Goal: Navigation & Orientation: Find specific page/section

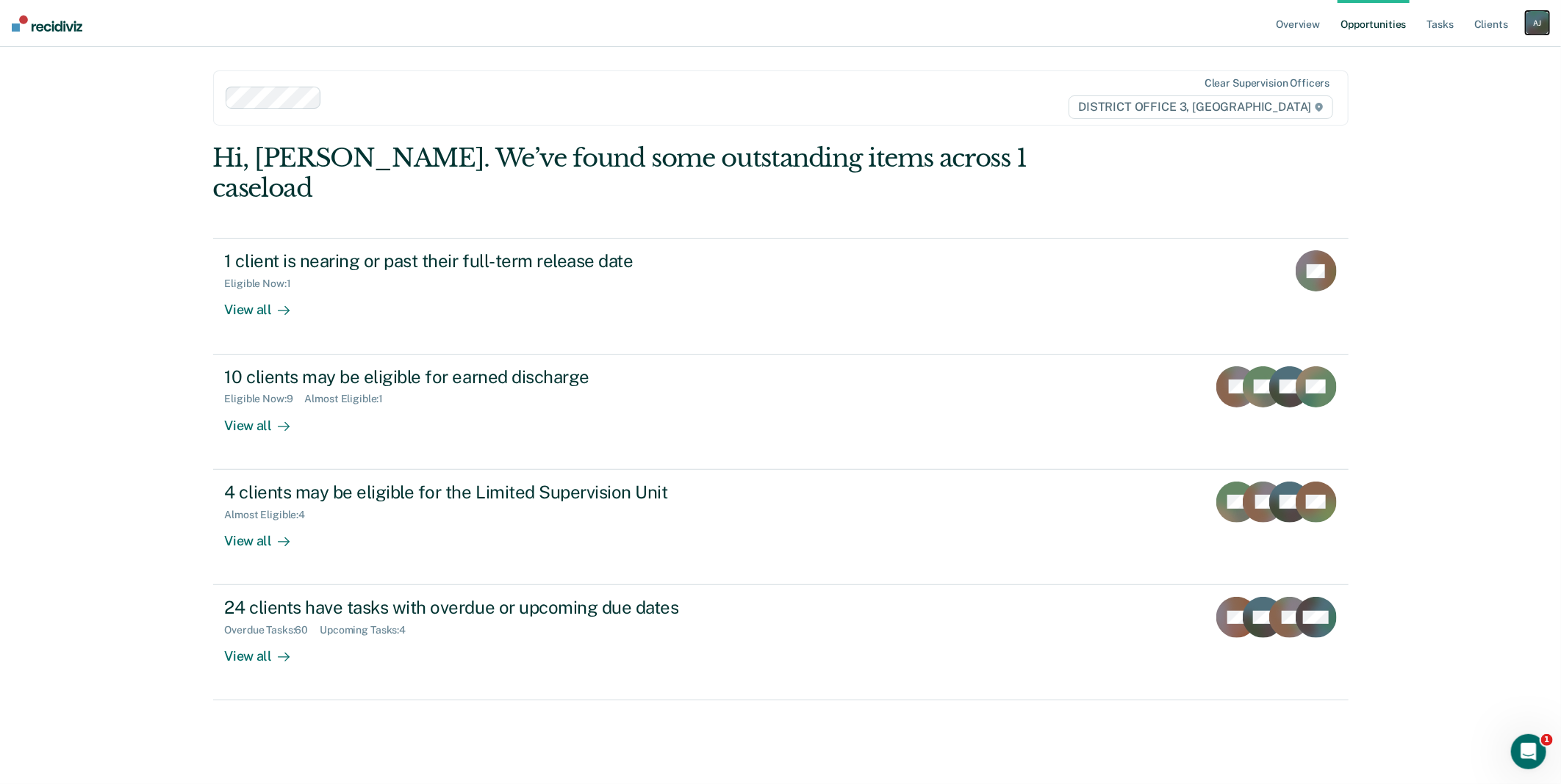
click at [1541, 26] on div "A J" at bounding box center [1537, 23] width 23 height 23
click at [1460, 94] on link "Go to Operations" at bounding box center [1478, 96] width 118 height 12
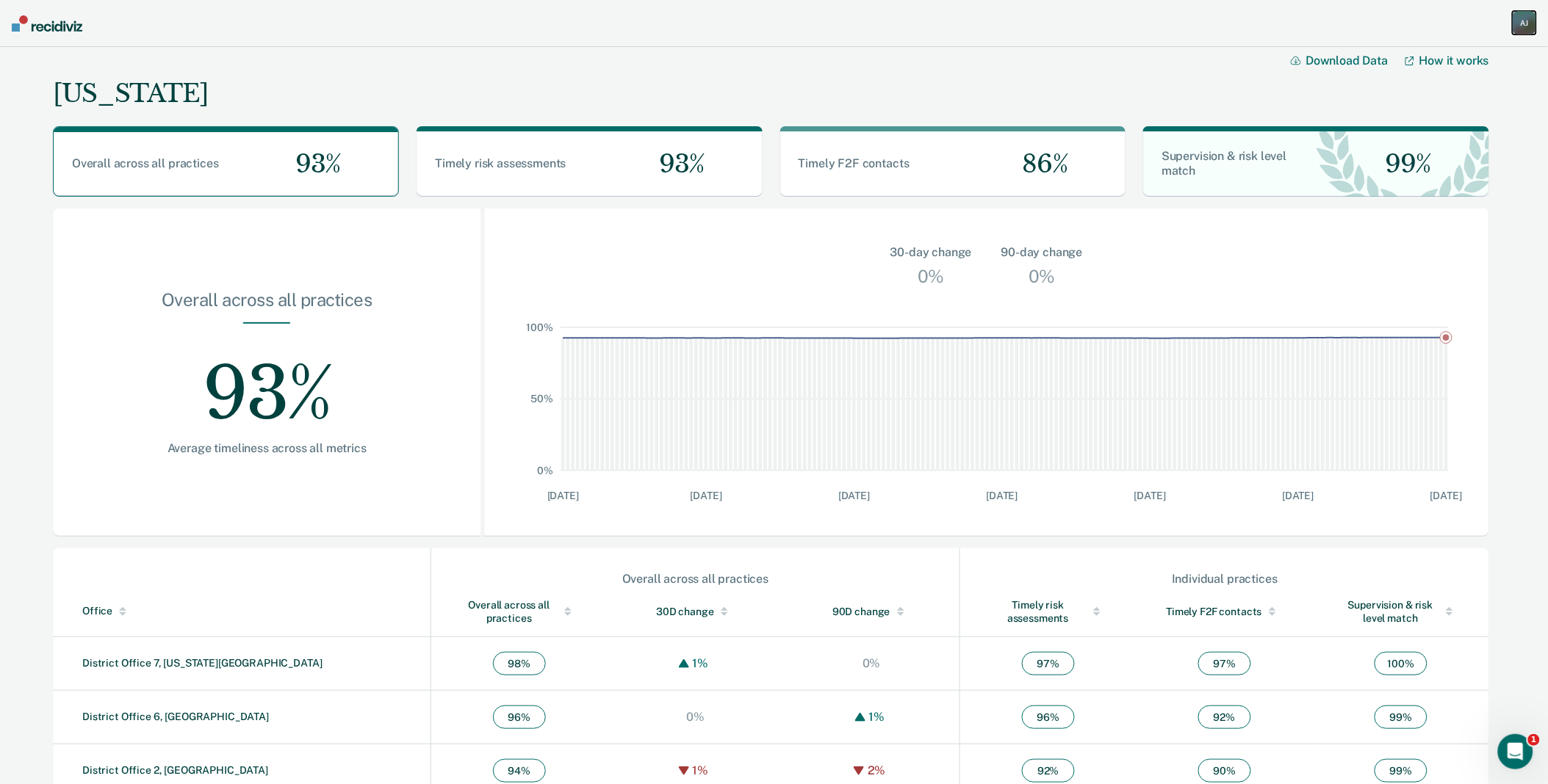
click at [1527, 13] on div "A J" at bounding box center [1525, 23] width 23 height 23
click at [1436, 133] on link "Go to Insights" at bounding box center [1466, 133] width 118 height 12
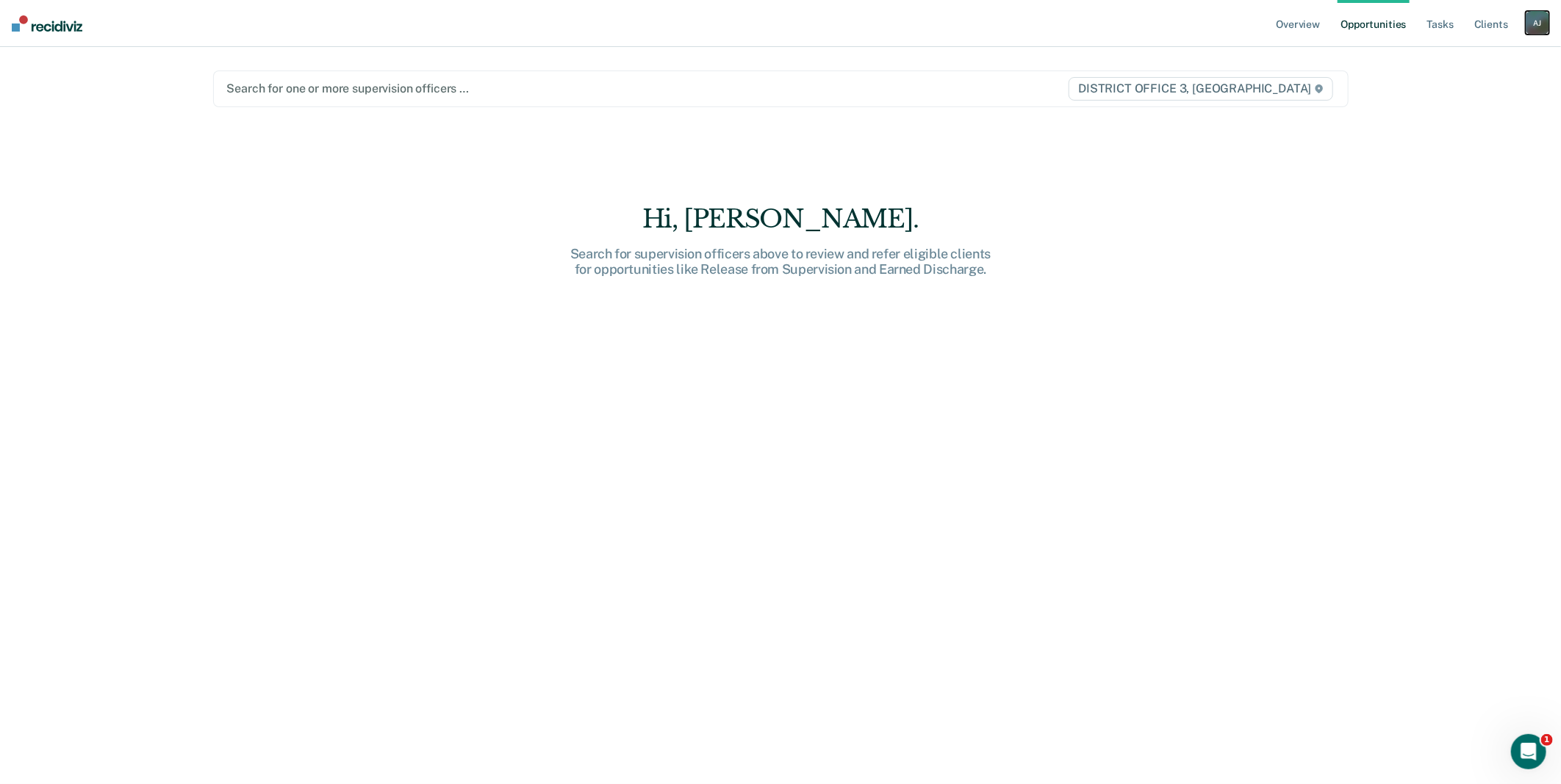
click at [1536, 26] on div "A J" at bounding box center [1537, 23] width 23 height 23
click at [1448, 98] on link "Go to Operations" at bounding box center [1478, 96] width 118 height 12
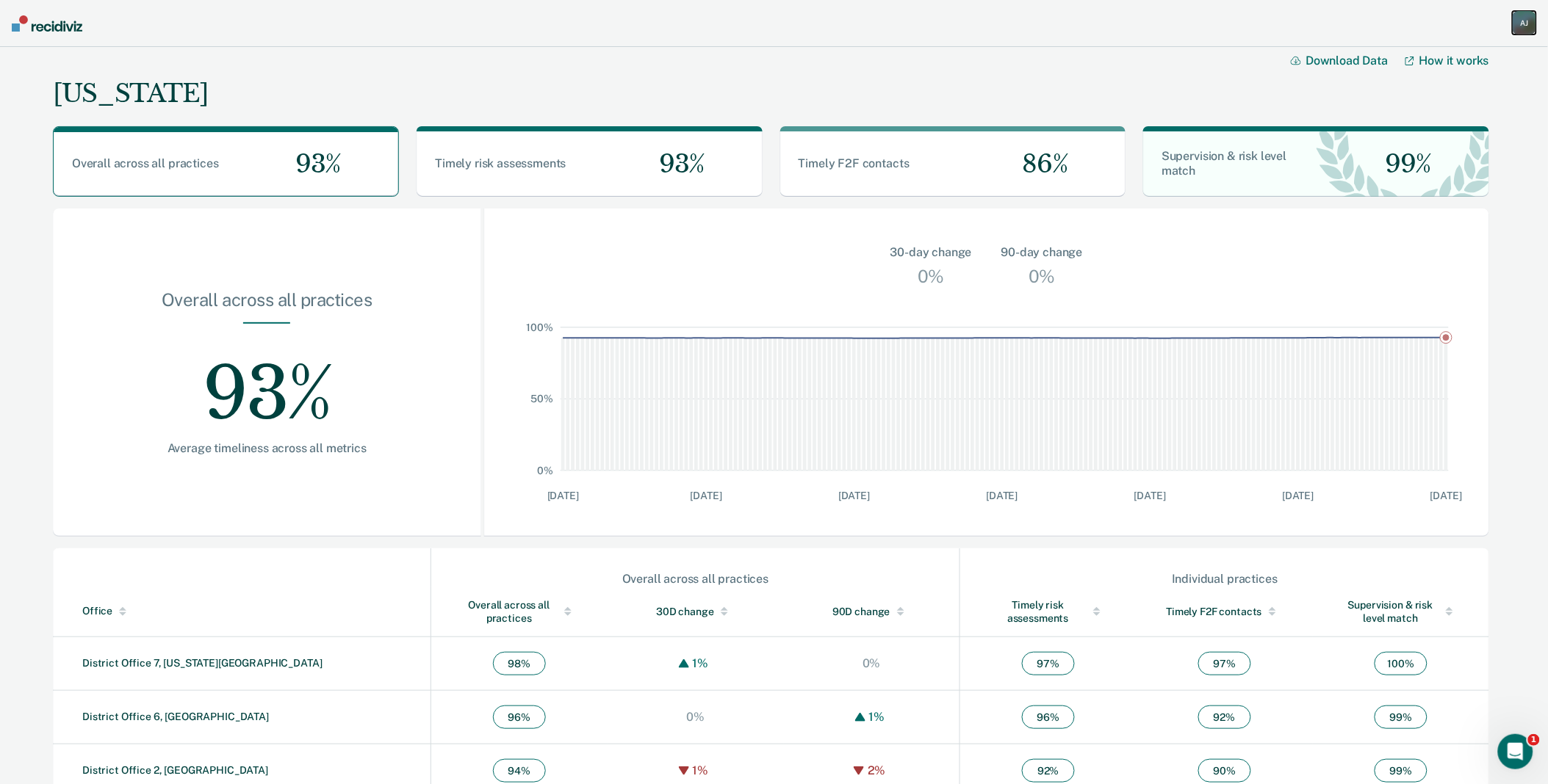
click at [1528, 23] on div "A J" at bounding box center [1525, 23] width 23 height 23
click at [1452, 128] on link "Go to Insights" at bounding box center [1466, 133] width 118 height 12
